Goal: Task Accomplishment & Management: Manage account settings

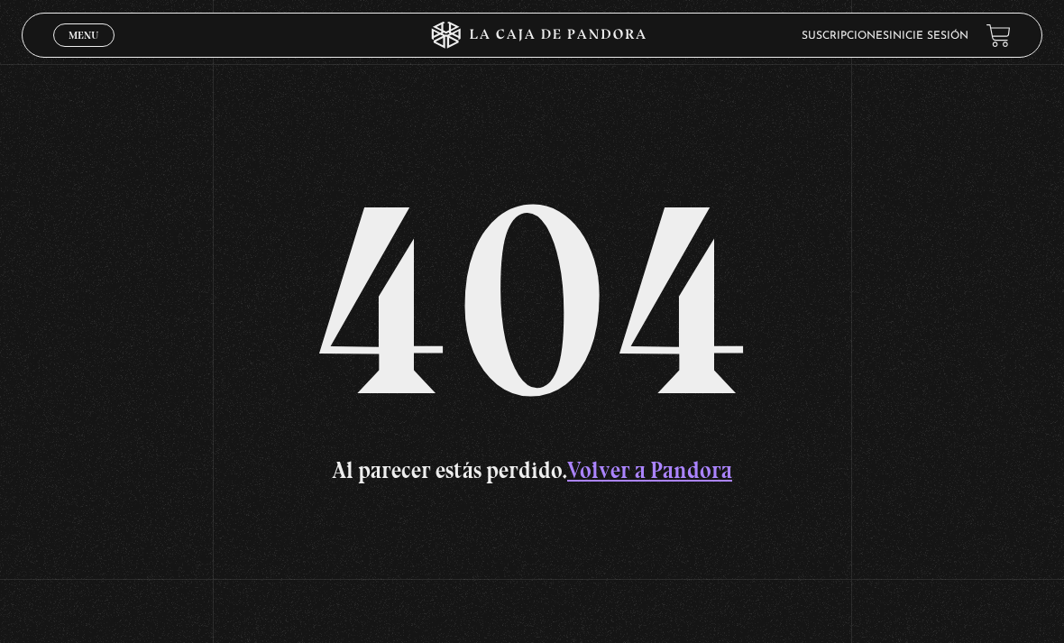
click at [656, 484] on link "Volver a Pandora" at bounding box center [649, 470] width 165 height 28
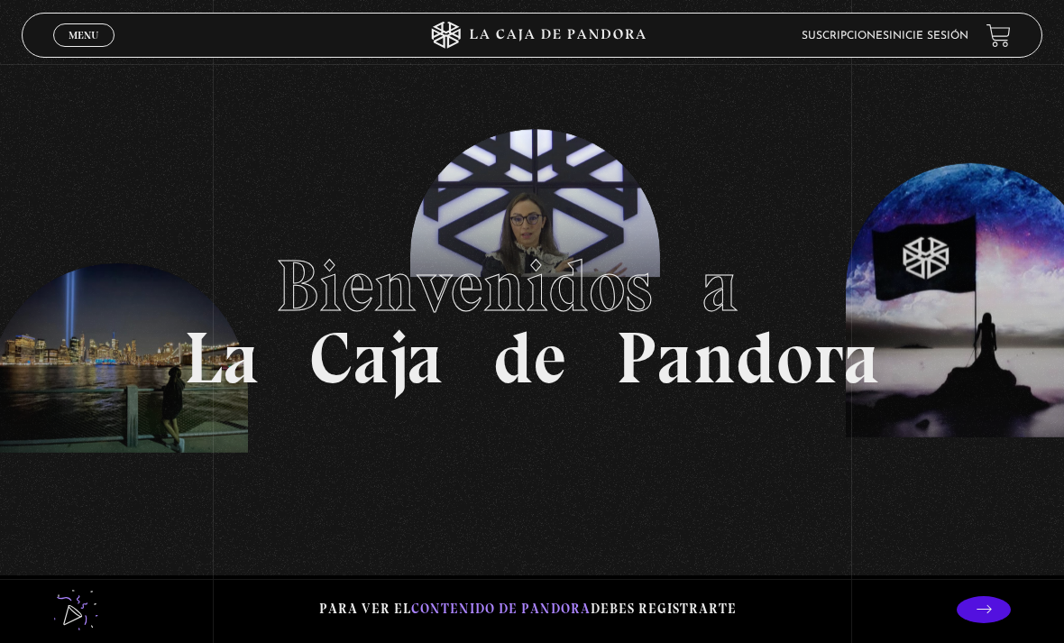
click at [884, 59] on section "Bienvenidos a La Caja de Pandora" at bounding box center [532, 321] width 1064 height 643
click at [942, 32] on link "Inicie sesión" at bounding box center [928, 36] width 79 height 11
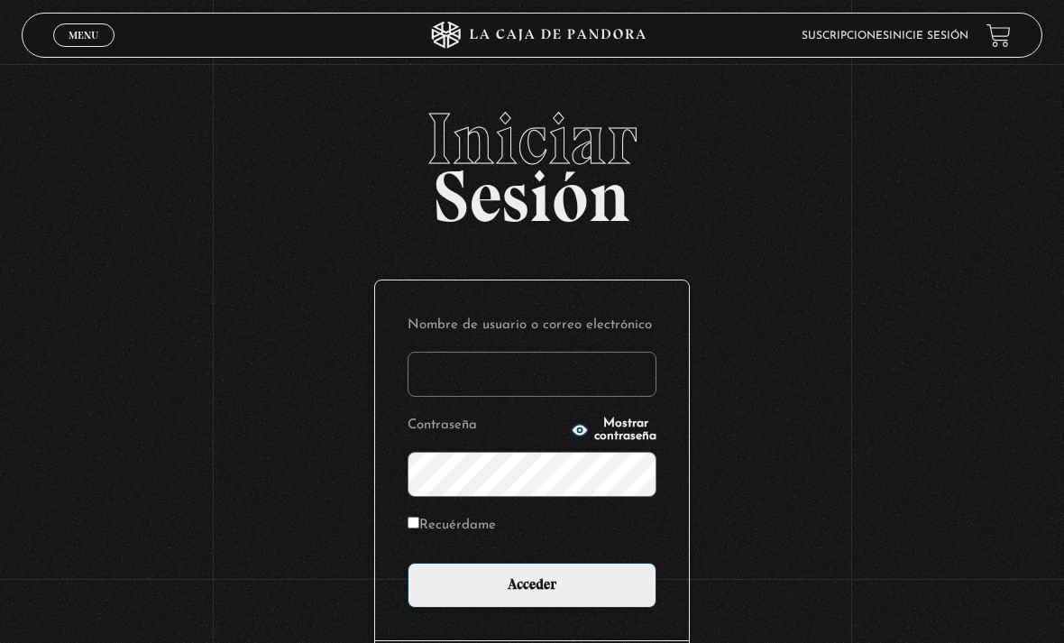
type input "[EMAIL_ADDRESS][DOMAIN_NAME]"
click at [532, 594] on input "Acceder" at bounding box center [531, 584] width 249 height 45
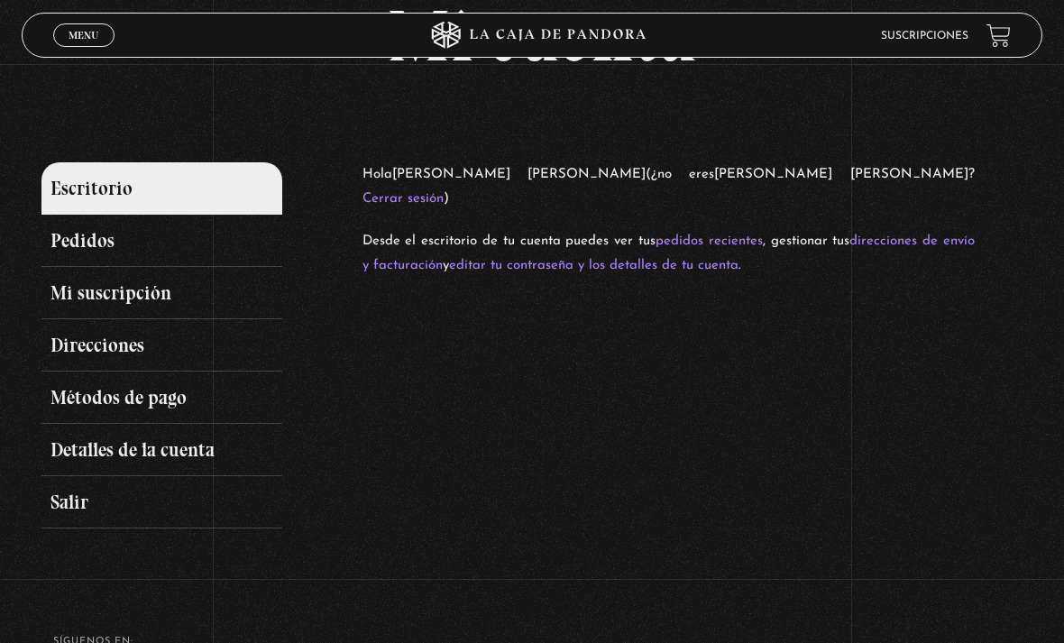
scroll to position [93, 0]
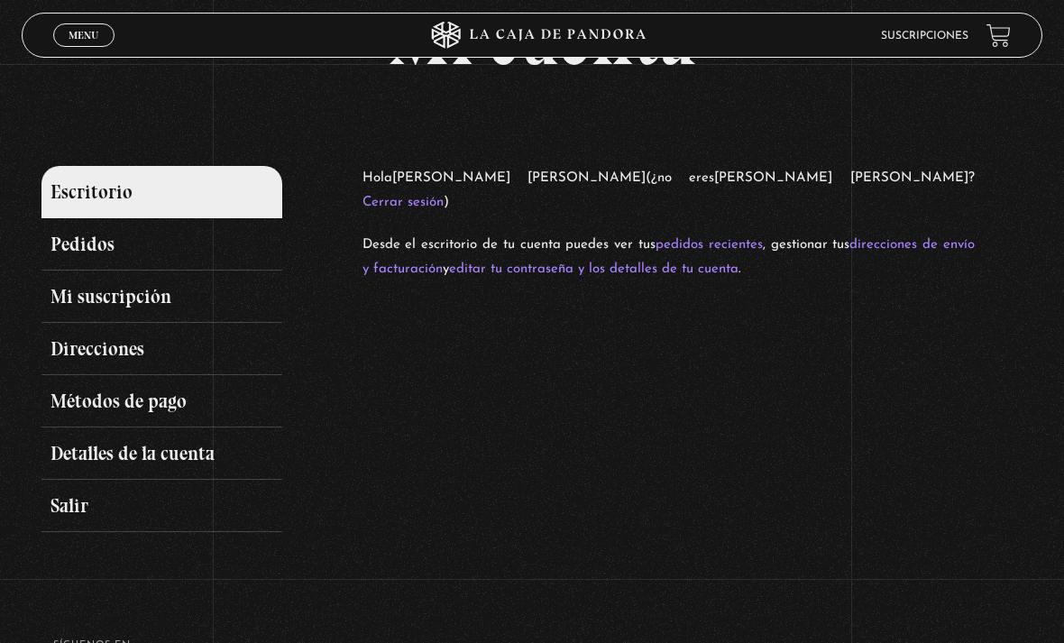
click at [75, 305] on link "Mi suscripción" at bounding box center [161, 296] width 240 height 52
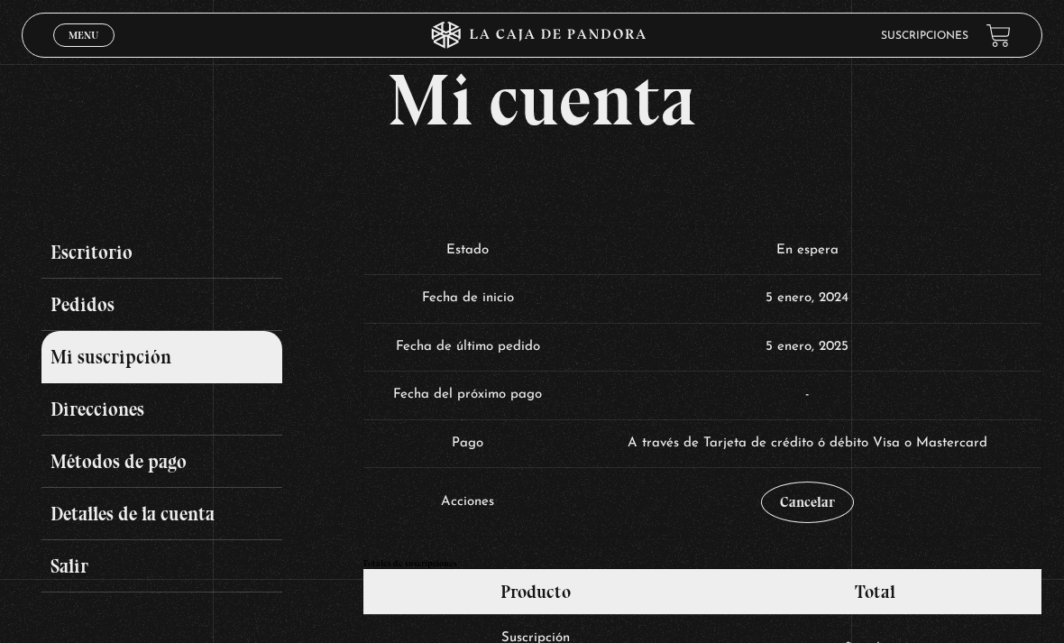
scroll to position [32, 0]
click at [56, 265] on link "Escritorio" at bounding box center [161, 253] width 240 height 52
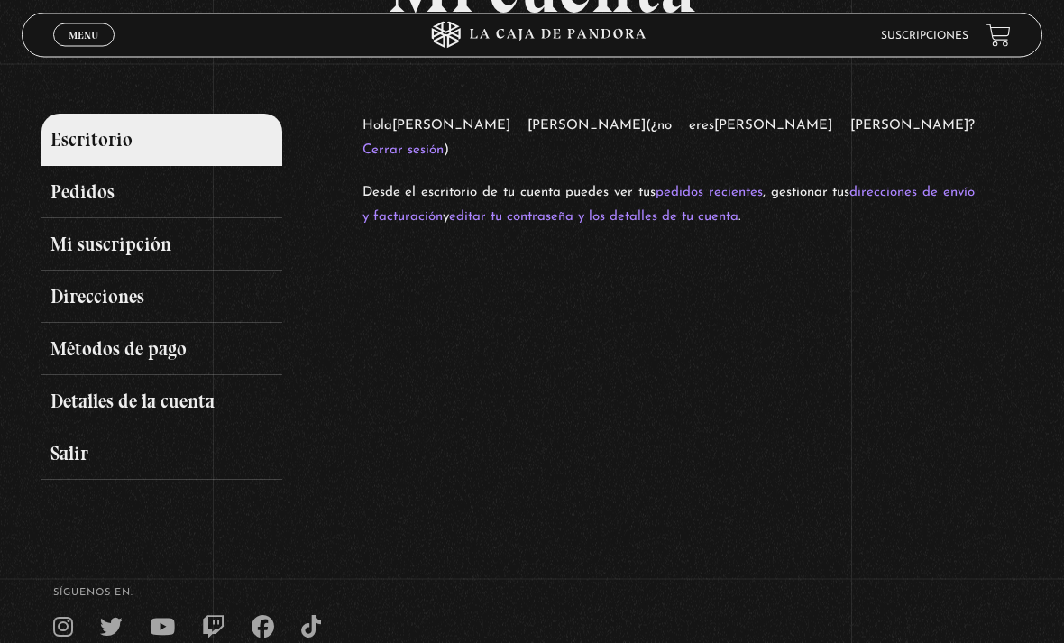
scroll to position [112, 0]
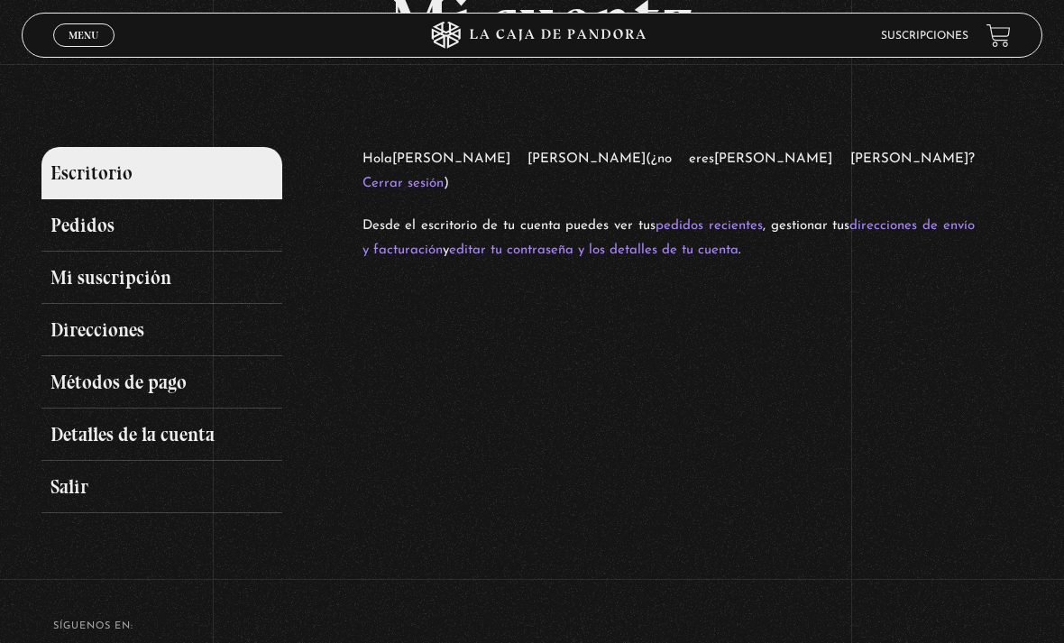
click at [43, 246] on link "Pedidos" at bounding box center [161, 225] width 240 height 52
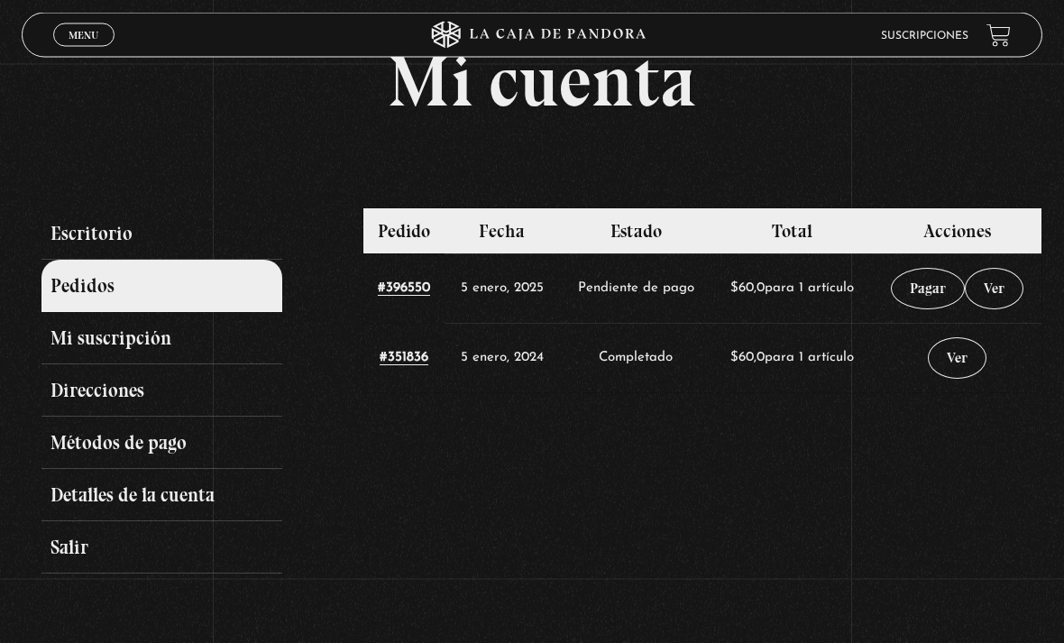
scroll to position [53, 0]
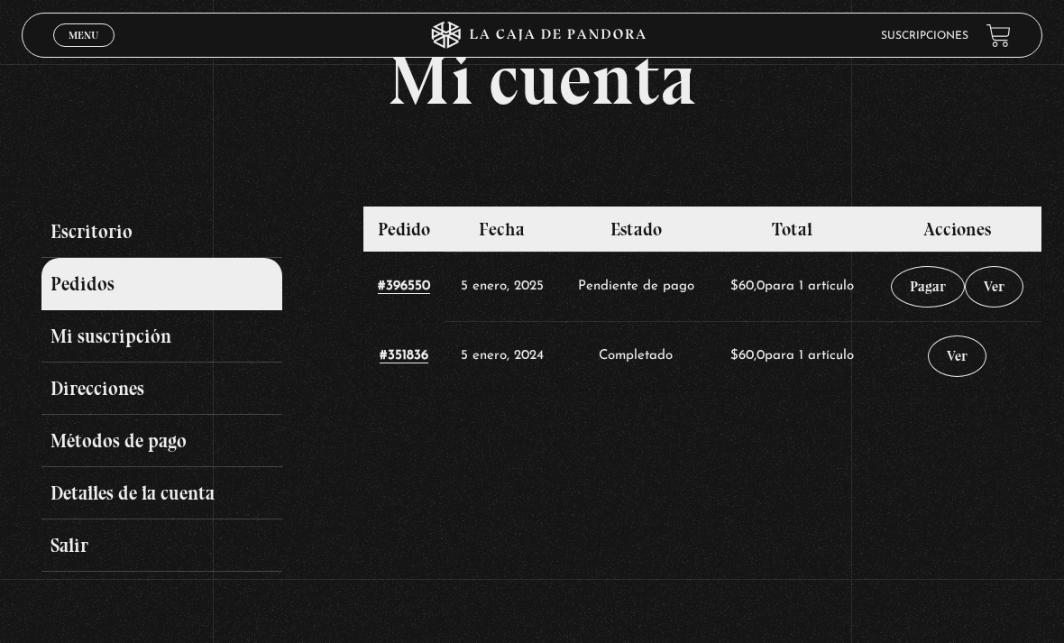
click at [985, 287] on link "Ver" at bounding box center [993, 286] width 59 height 41
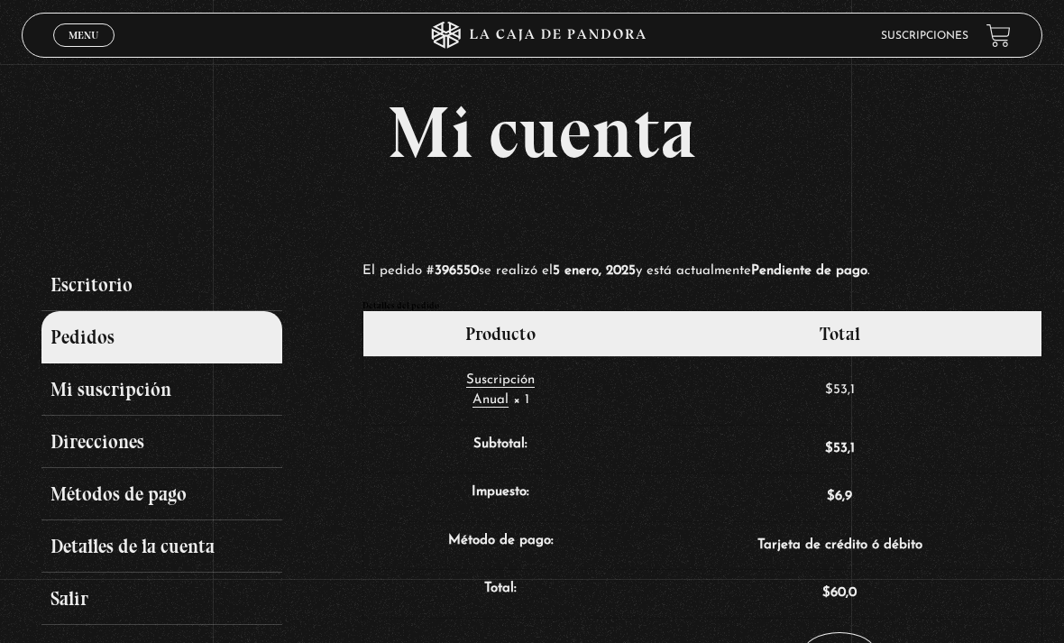
click at [125, 551] on link "Detalles de la cuenta" at bounding box center [161, 546] width 240 height 52
